Goal: Task Accomplishment & Management: Manage account settings

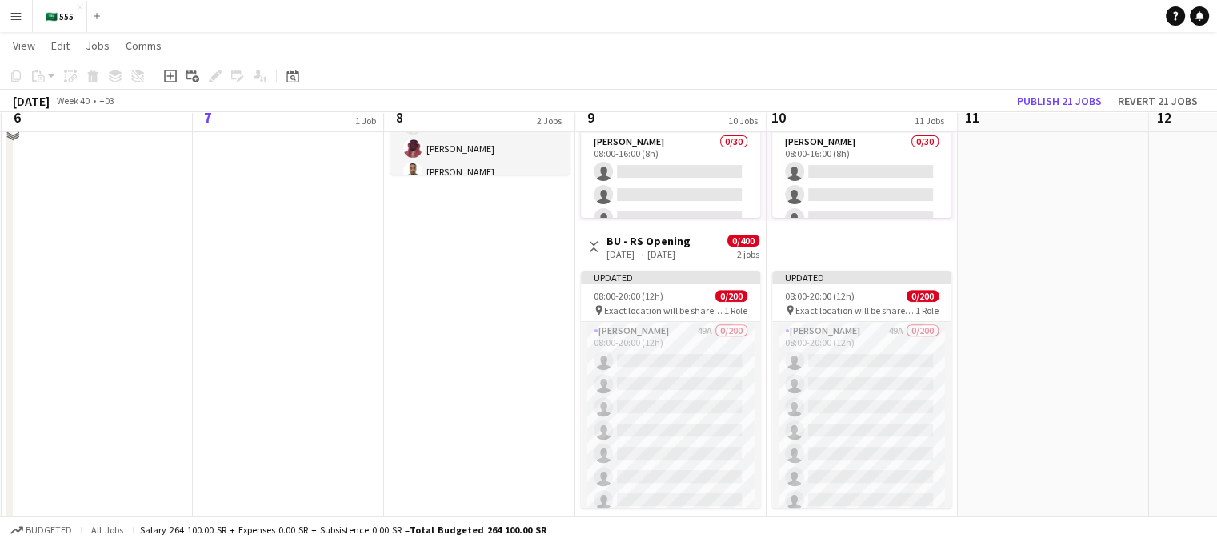
scroll to position [512, 0]
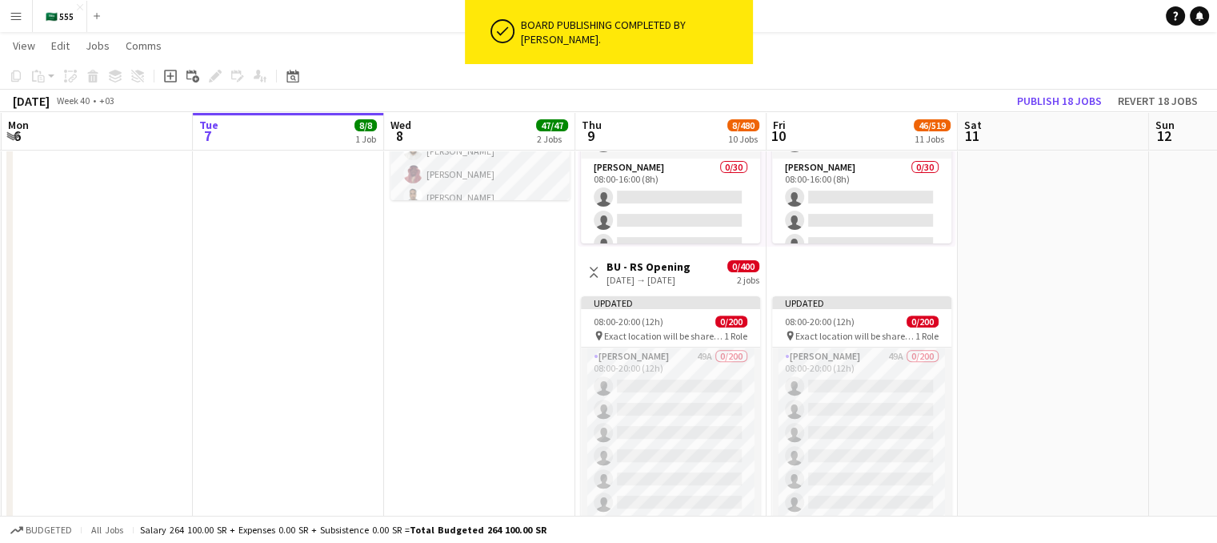
click at [665, 263] on h3 "BU - RS Opening" at bounding box center [649, 266] width 84 height 14
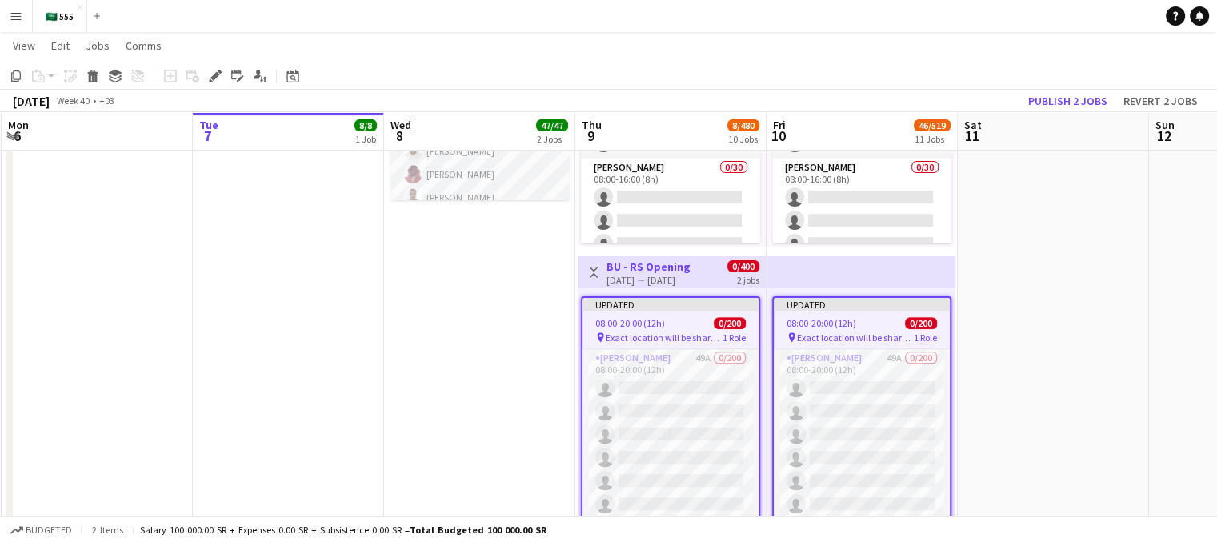
click at [665, 263] on h3 "BU - RS Opening" at bounding box center [649, 266] width 84 height 14
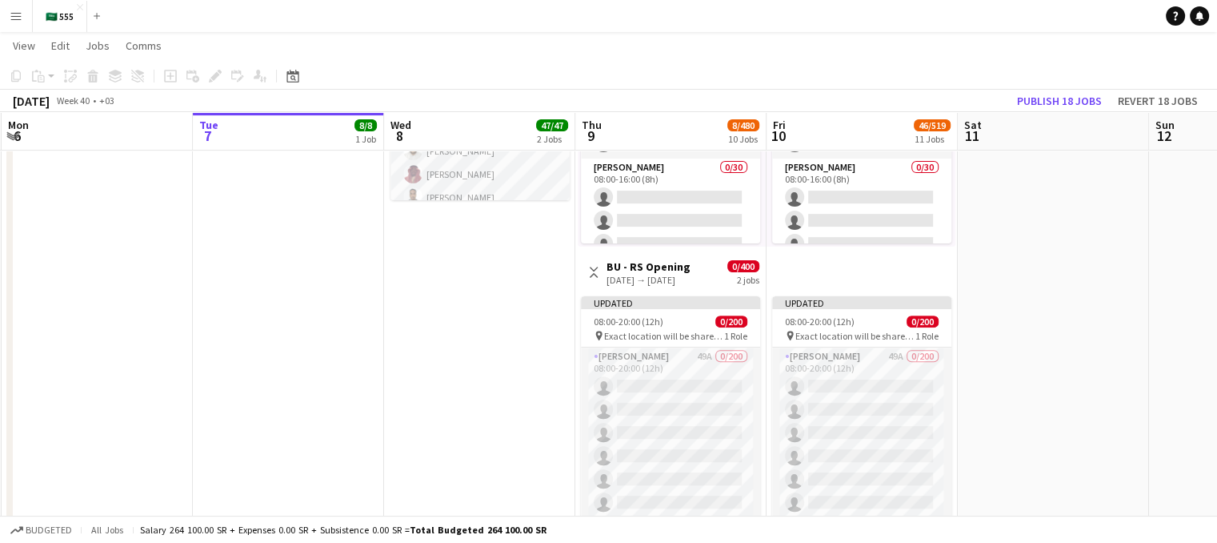
click at [665, 263] on h3 "BU - RS Opening" at bounding box center [649, 266] width 84 height 14
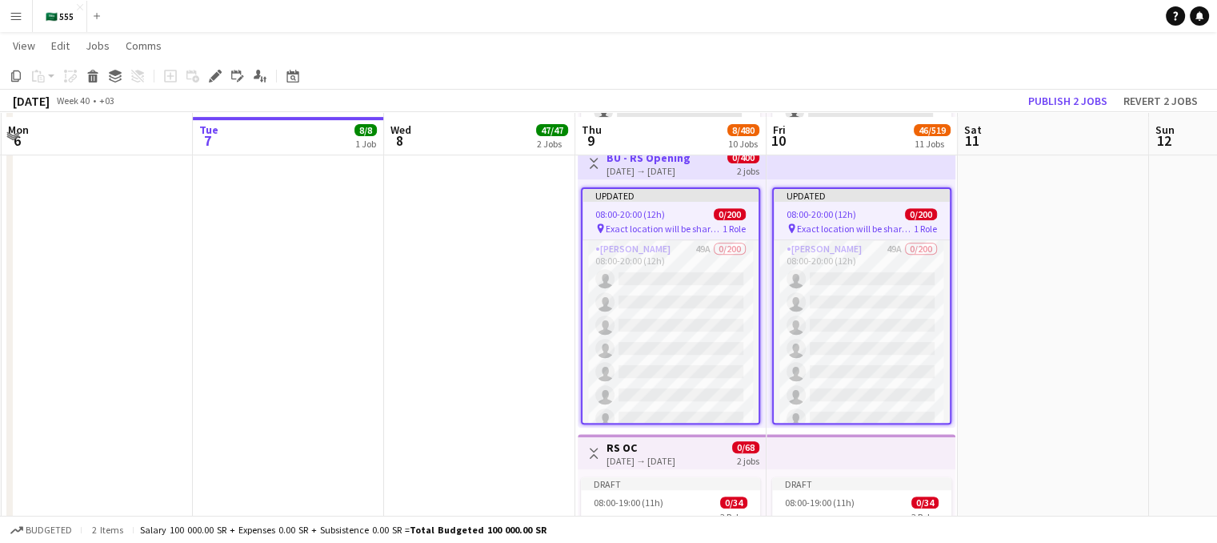
scroll to position [618, 0]
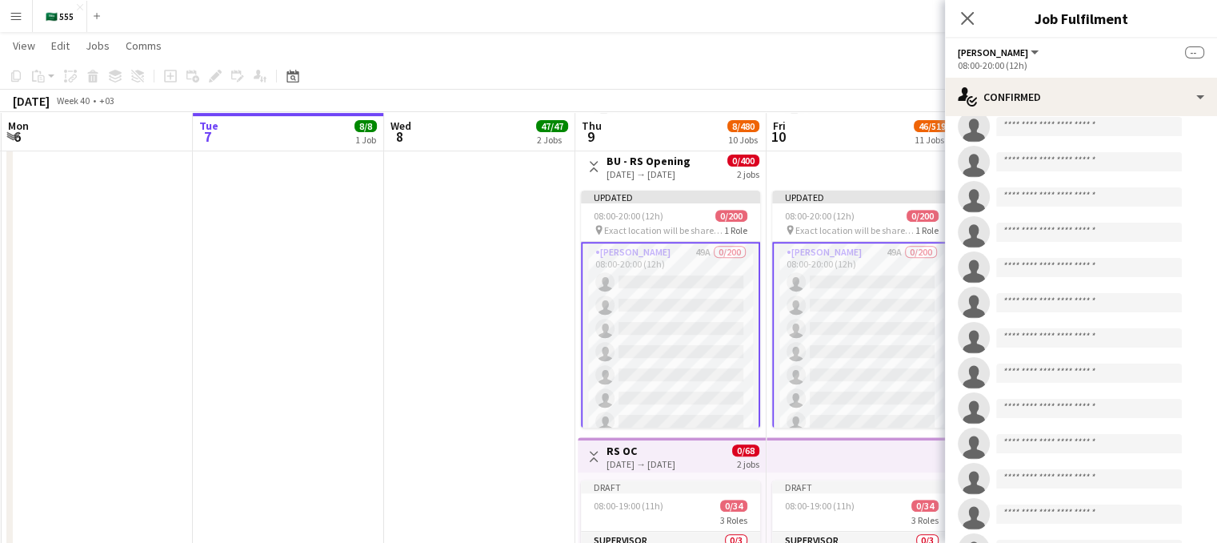
scroll to position [0, 0]
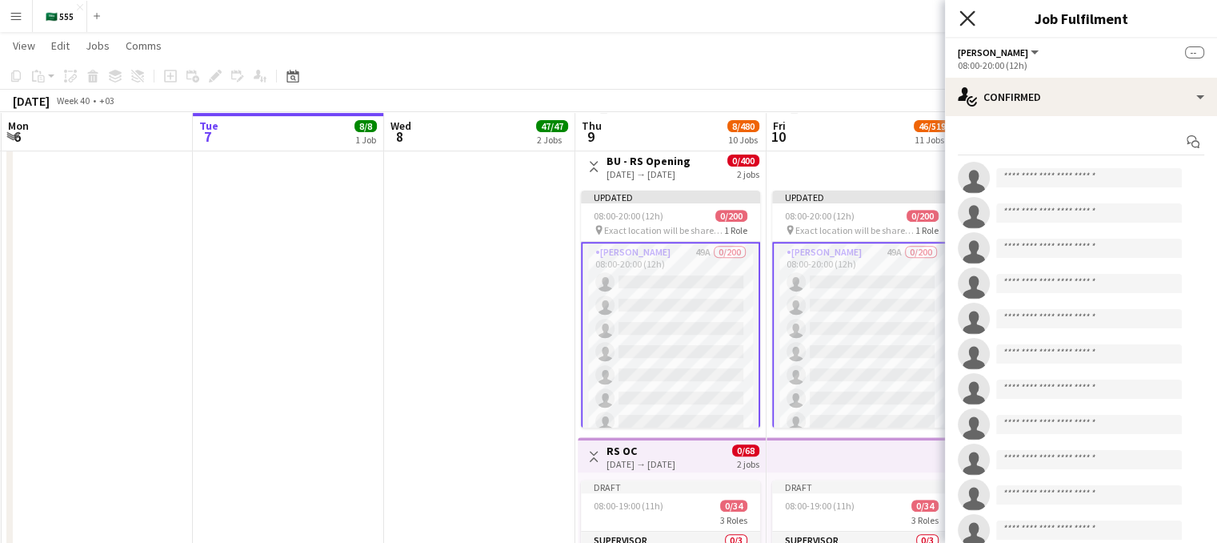
click at [971, 20] on icon "Close pop-in" at bounding box center [967, 17] width 15 height 15
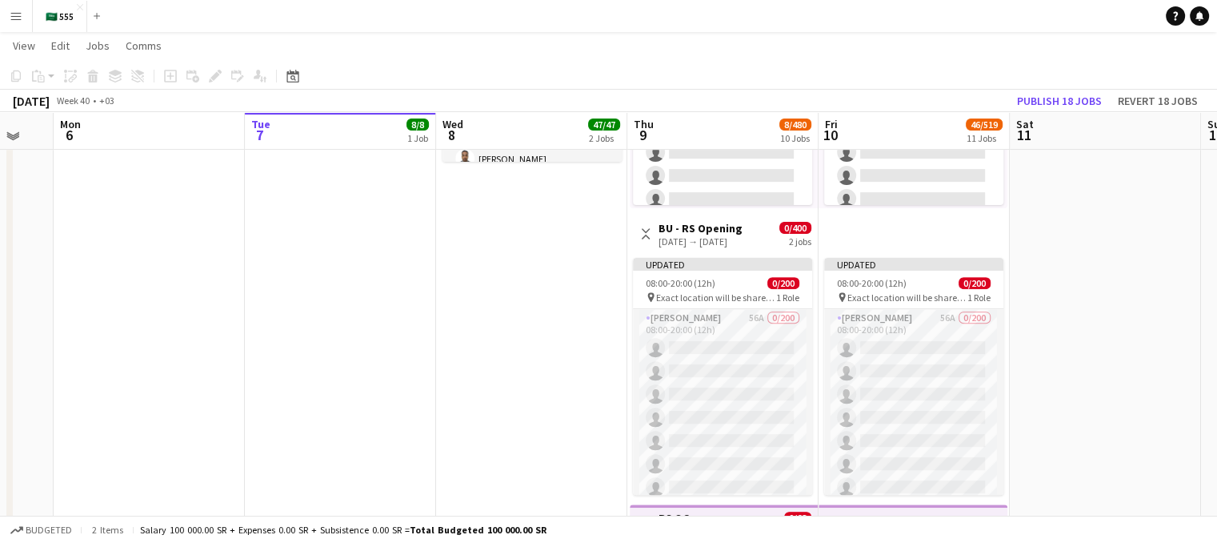
scroll to position [549, 0]
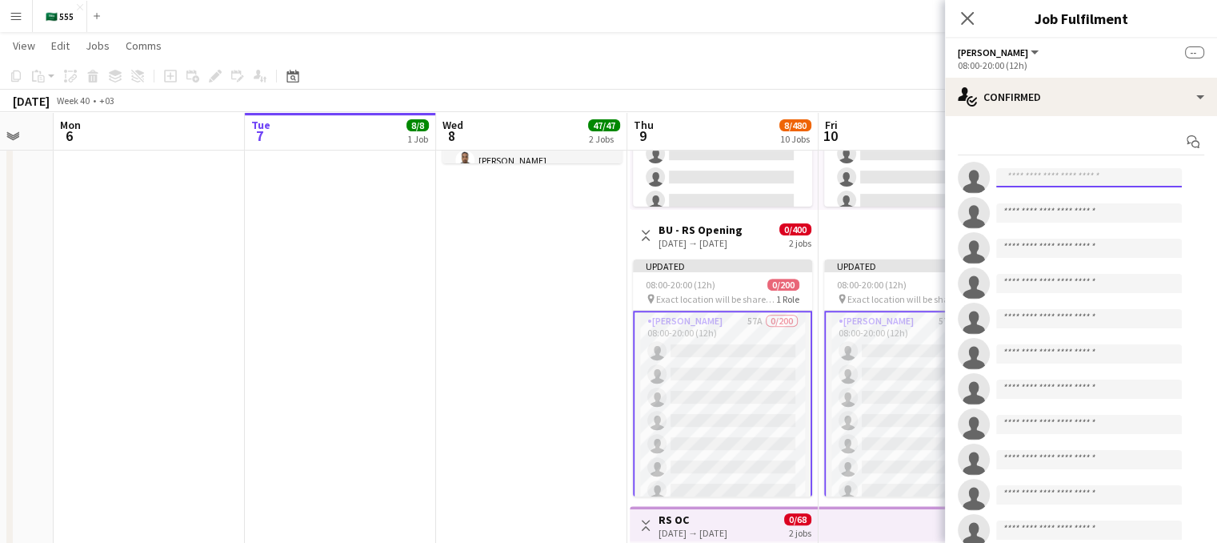
click at [1077, 177] on input at bounding box center [1090, 177] width 186 height 19
type input "*"
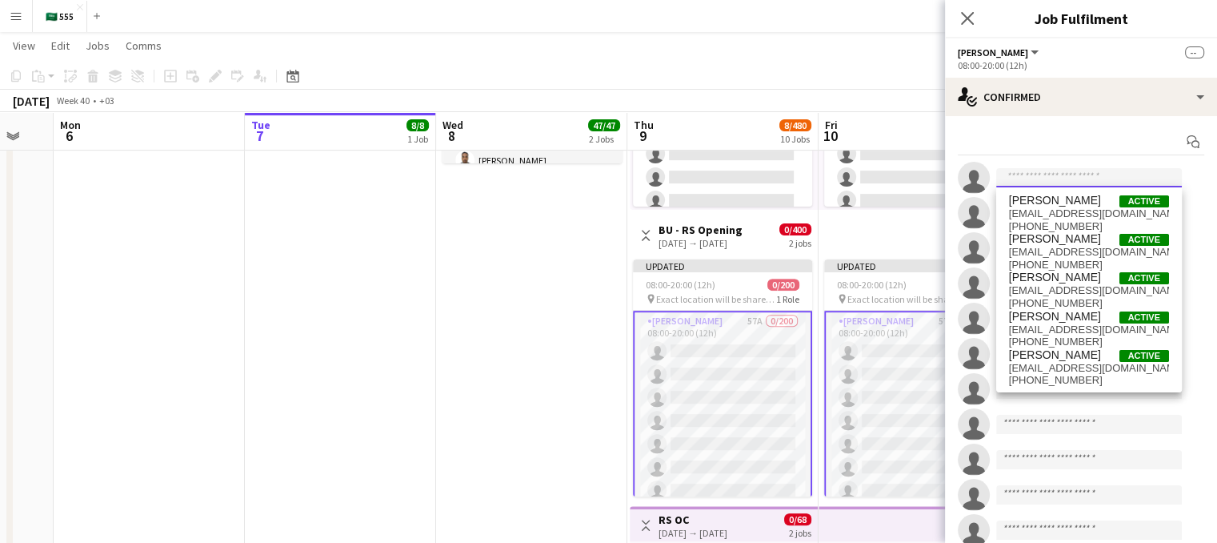
type input "*"
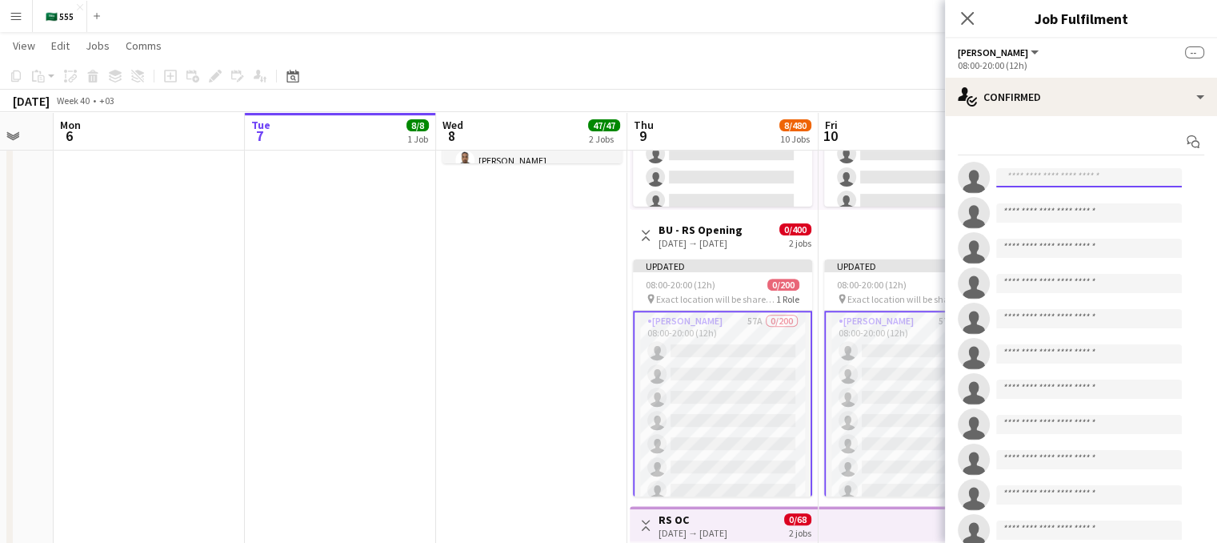
type input "*"
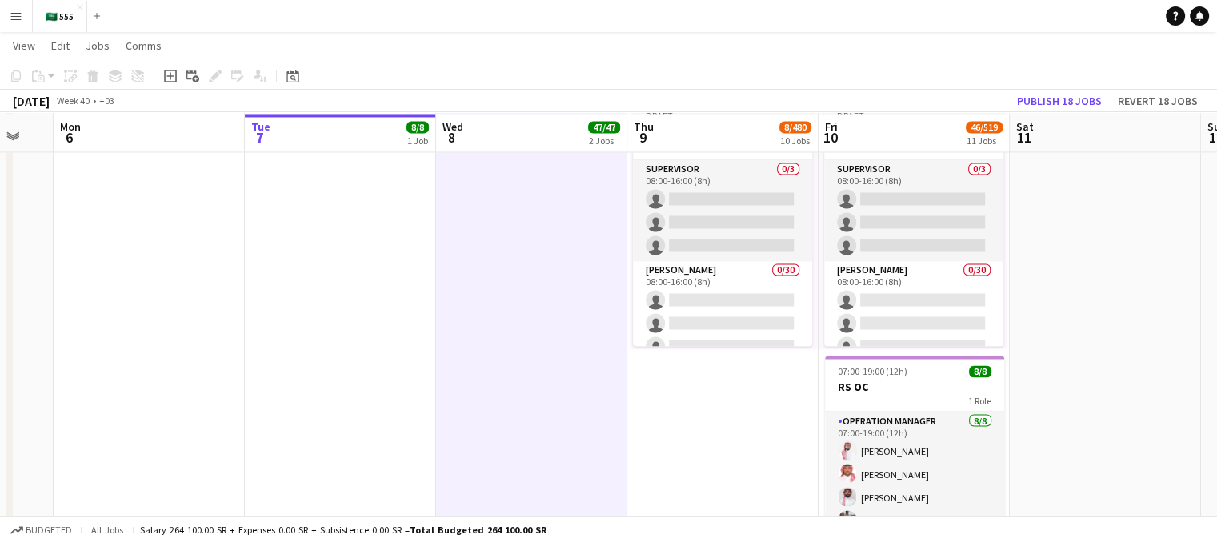
scroll to position [2731, 0]
